Goal: Transaction & Acquisition: Purchase product/service

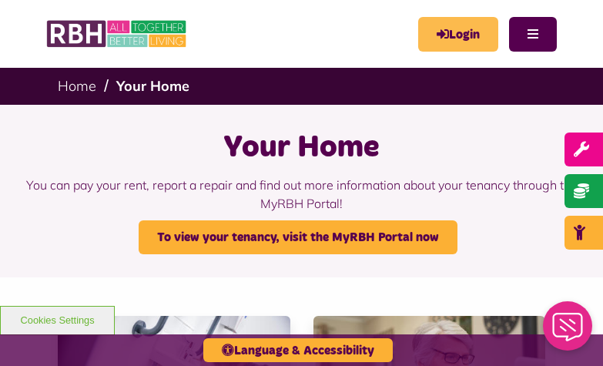
click at [456, 31] on link "Login" at bounding box center [458, 34] width 80 height 35
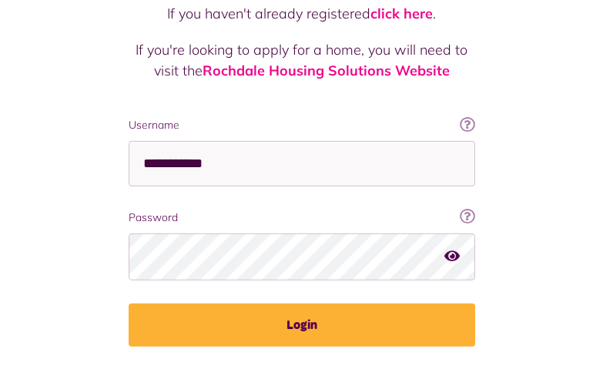
scroll to position [152, 0]
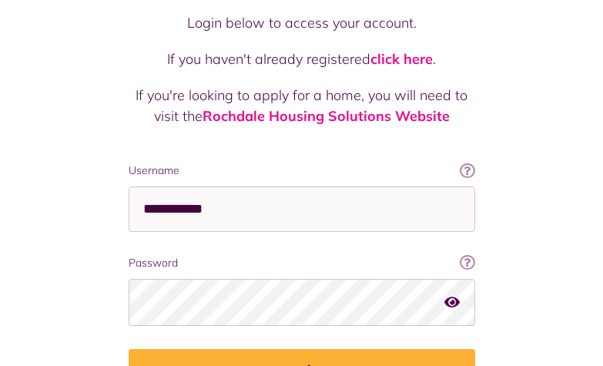
click at [449, 295] on icon "button" at bounding box center [451, 302] width 15 height 14
click at [449, 295] on icon "button" at bounding box center [453, 302] width 18 height 14
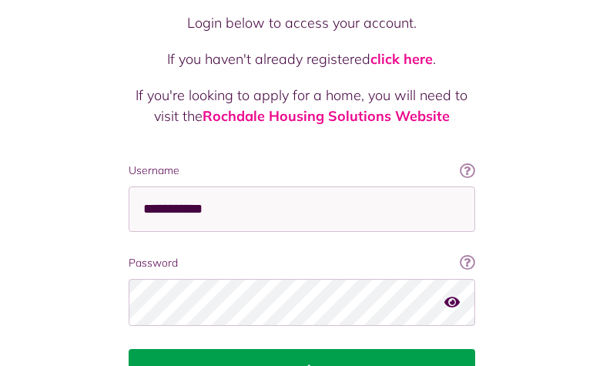
click at [299, 349] on button "Login" at bounding box center [302, 370] width 346 height 43
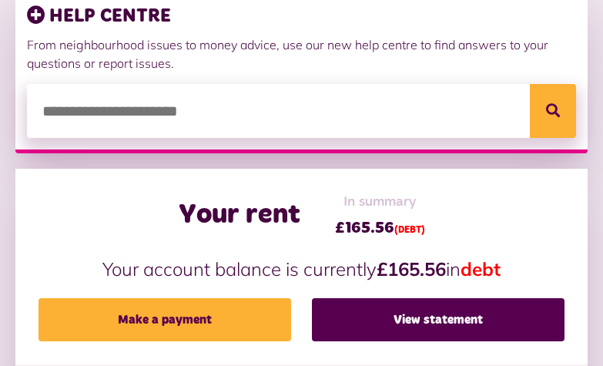
scroll to position [314, 0]
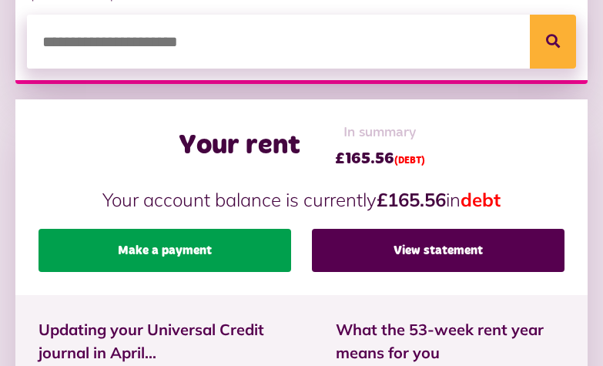
click at [169, 249] on link "Make a payment" at bounding box center [164, 250] width 252 height 43
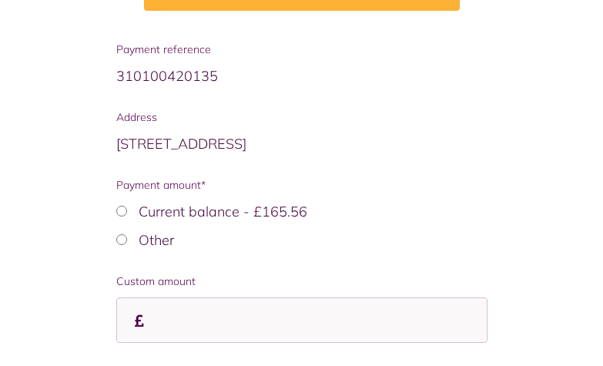
scroll to position [351, 0]
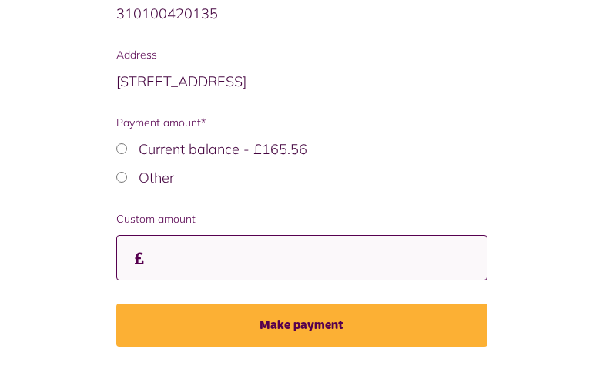
click at [198, 239] on input "Custom amount" at bounding box center [301, 257] width 371 height 45
type input "*"
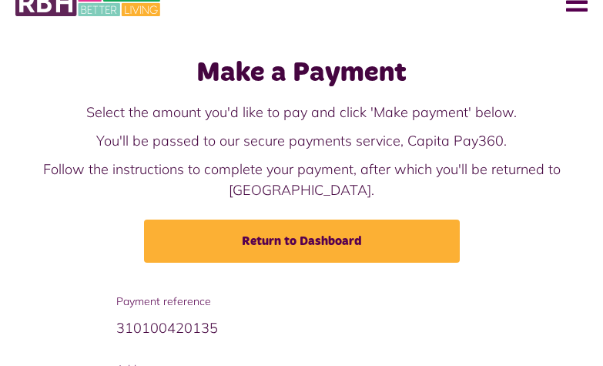
scroll to position [0, 0]
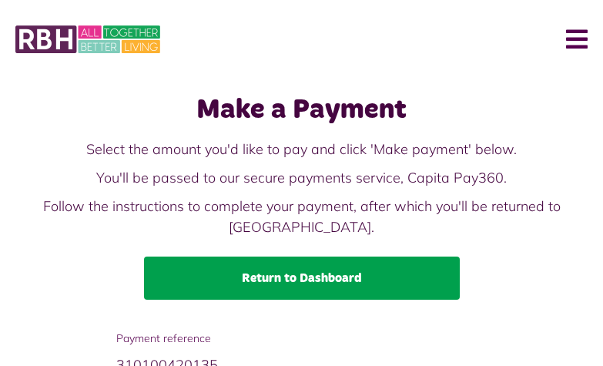
type input "***"
click at [287, 256] on link "Return to Dashboard" at bounding box center [302, 277] width 316 height 43
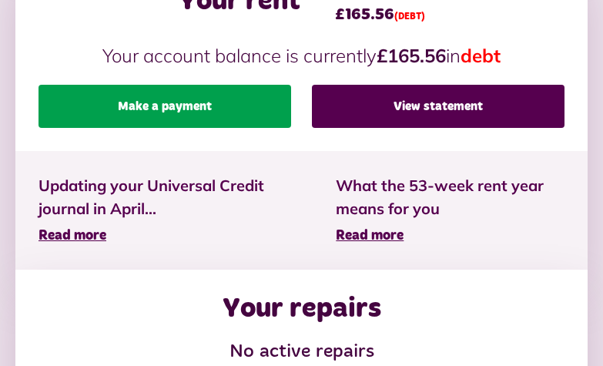
scroll to position [471, 0]
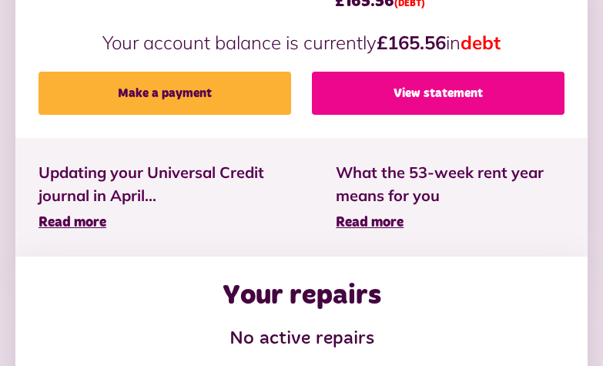
click at [414, 91] on link "View statement" at bounding box center [438, 93] width 252 height 43
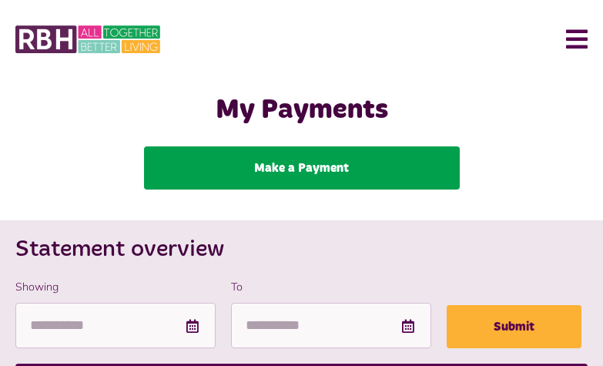
click at [279, 166] on link "Make a Payment" at bounding box center [302, 167] width 316 height 43
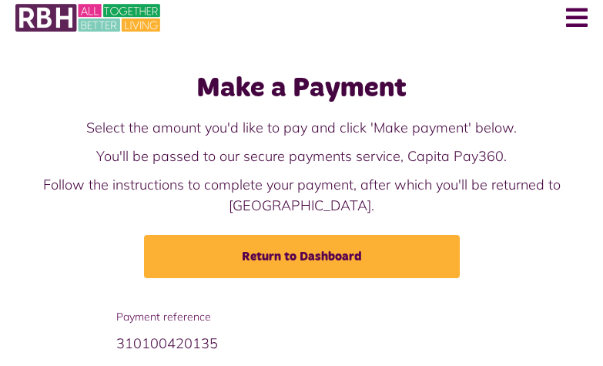
scroll to position [257, 0]
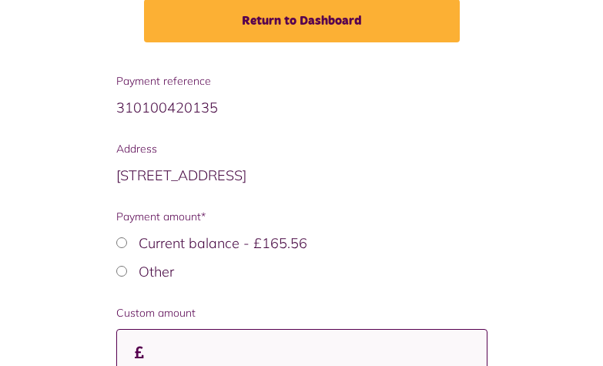
click at [175, 334] on input "Custom amount" at bounding box center [301, 351] width 371 height 45
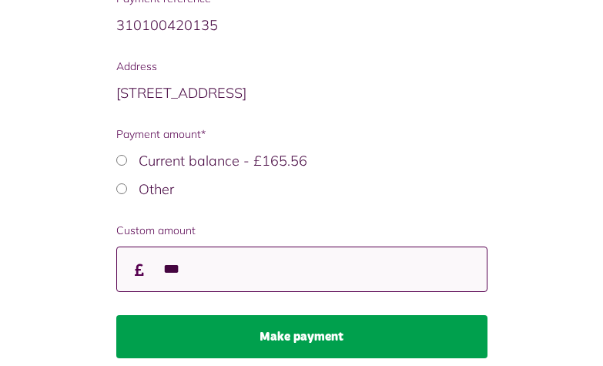
scroll to position [351, 0]
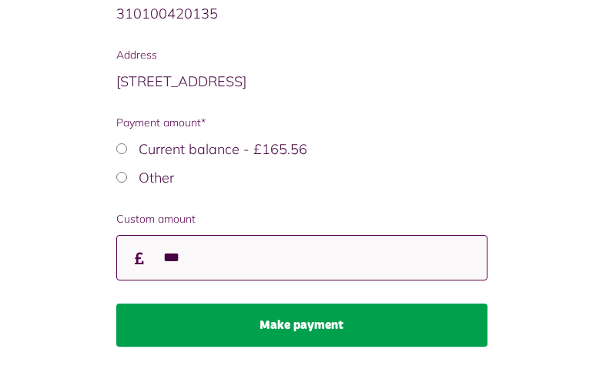
type input "***"
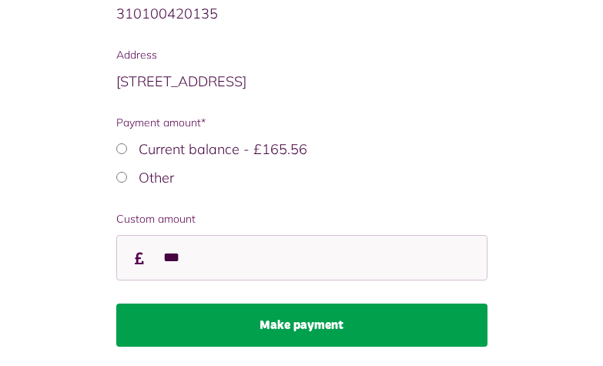
click at [289, 304] on button "Make payment" at bounding box center [301, 324] width 371 height 43
